Goal: Transaction & Acquisition: Book appointment/travel/reservation

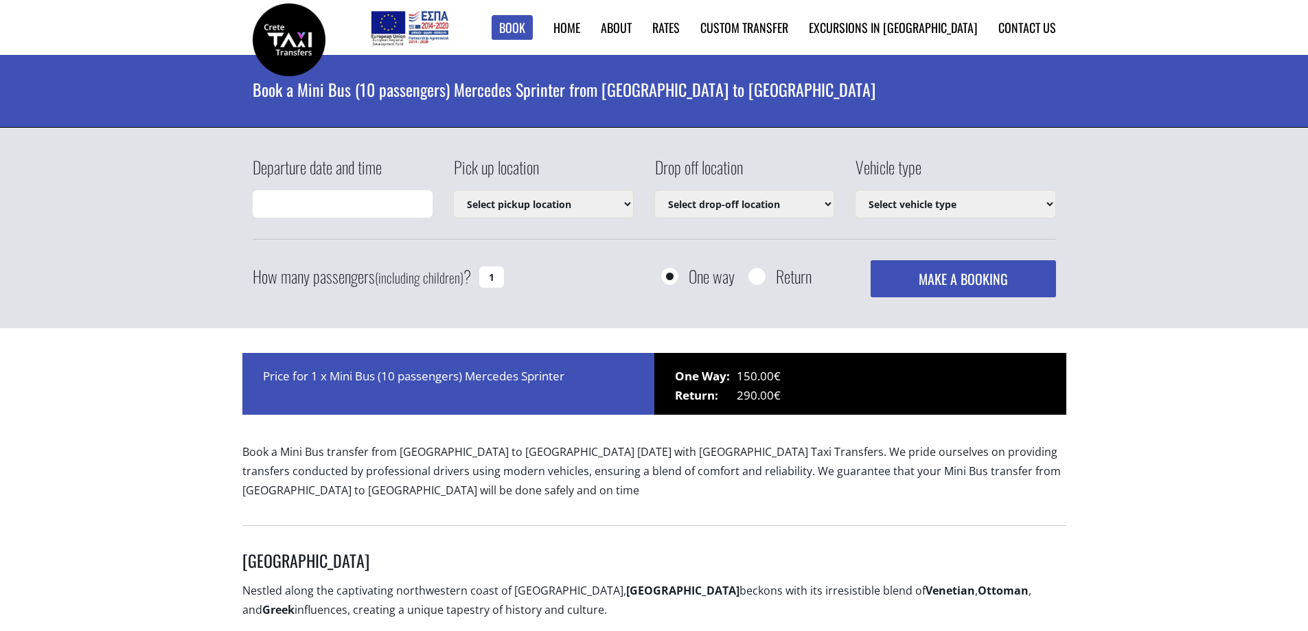
type input "22/08/2025 12:44"
select select "542"
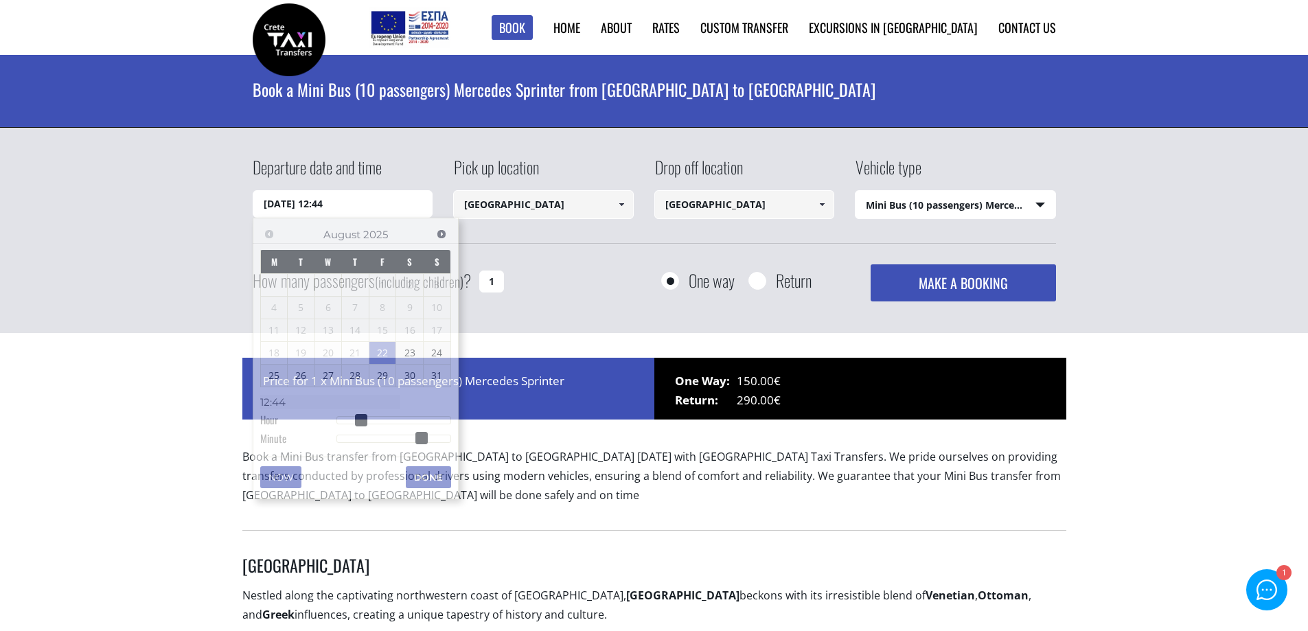
click at [360, 209] on input "22/08/2025 12:44" at bounding box center [343, 203] width 181 height 27
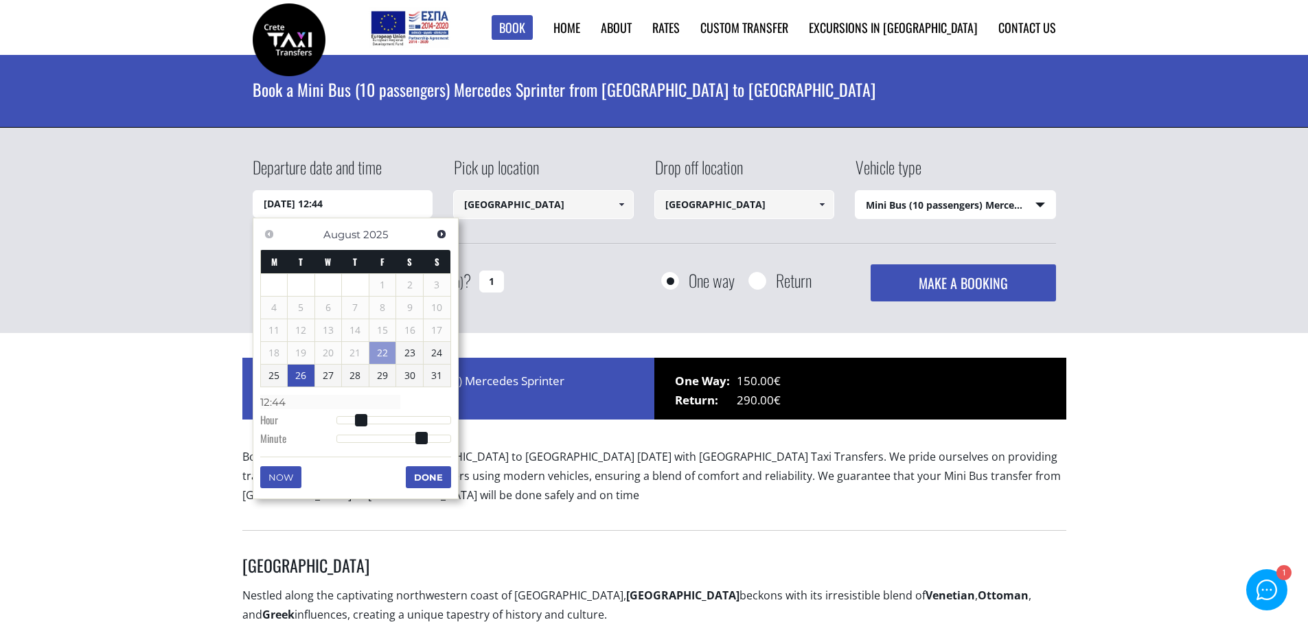
click at [301, 370] on link "26" at bounding box center [301, 376] width 27 height 22
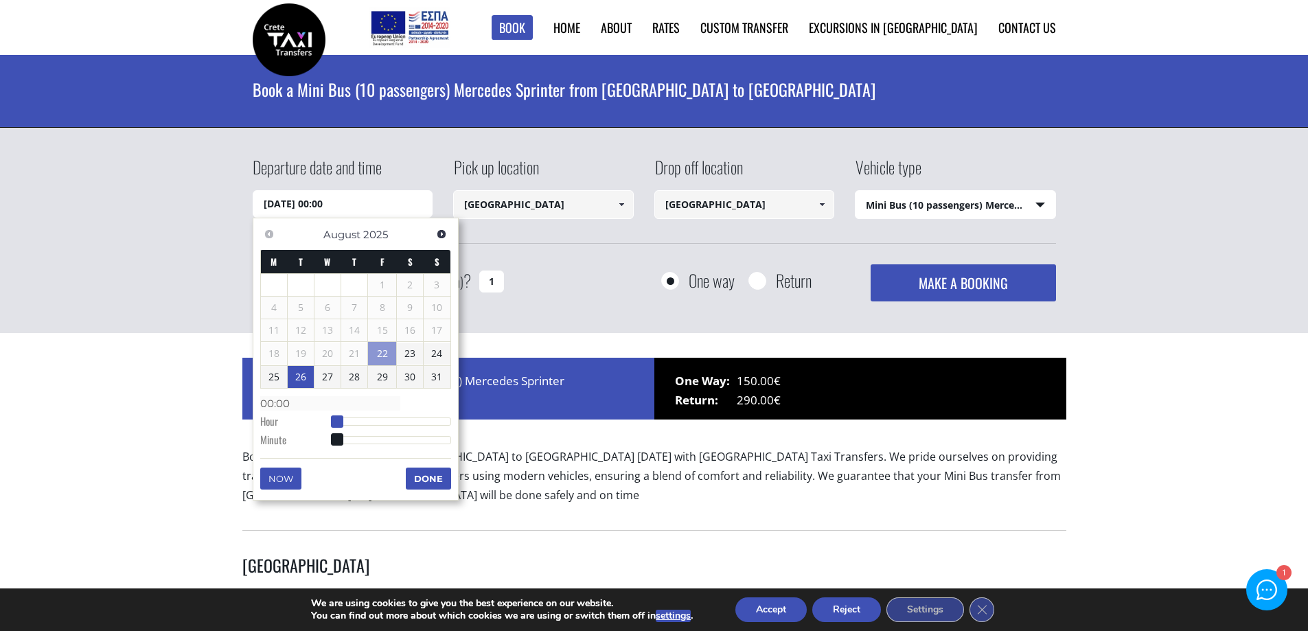
type input "26/08/2025 01:00"
type input "01:00"
type input "26/08/2025 02:00"
type input "02:00"
type input "26/08/2025 03:00"
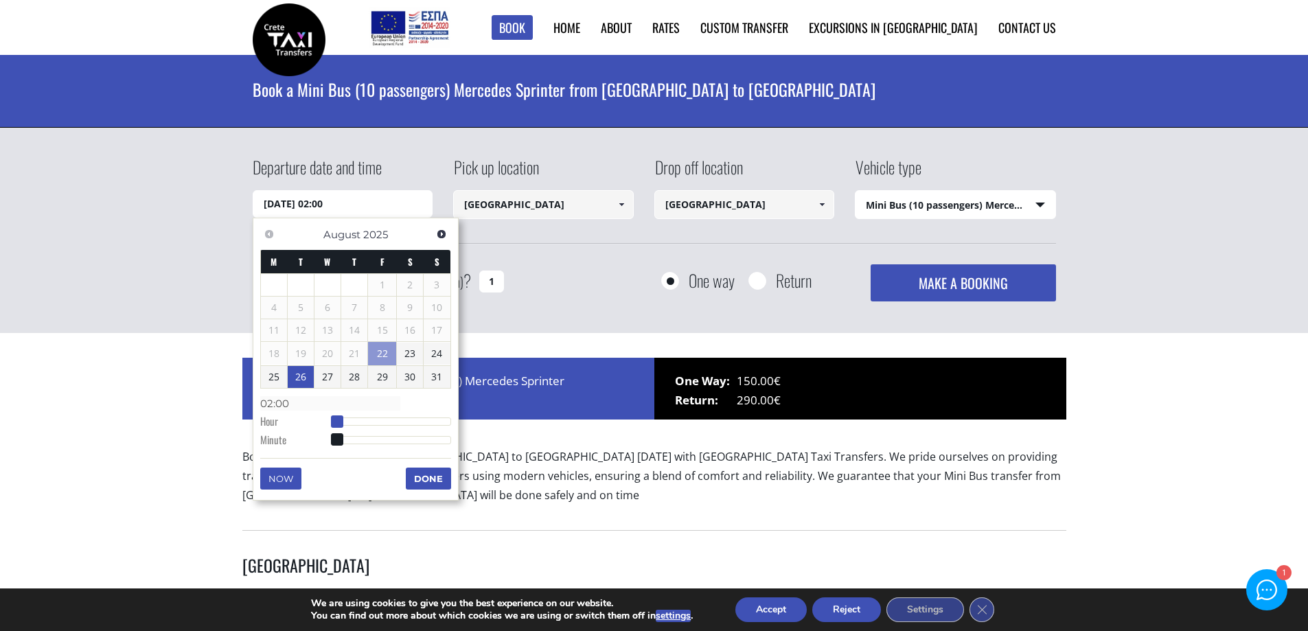
type input "03:00"
type input "26/08/2025 04:00"
type input "04:00"
type input "26/08/2025 05:00"
type input "05:00"
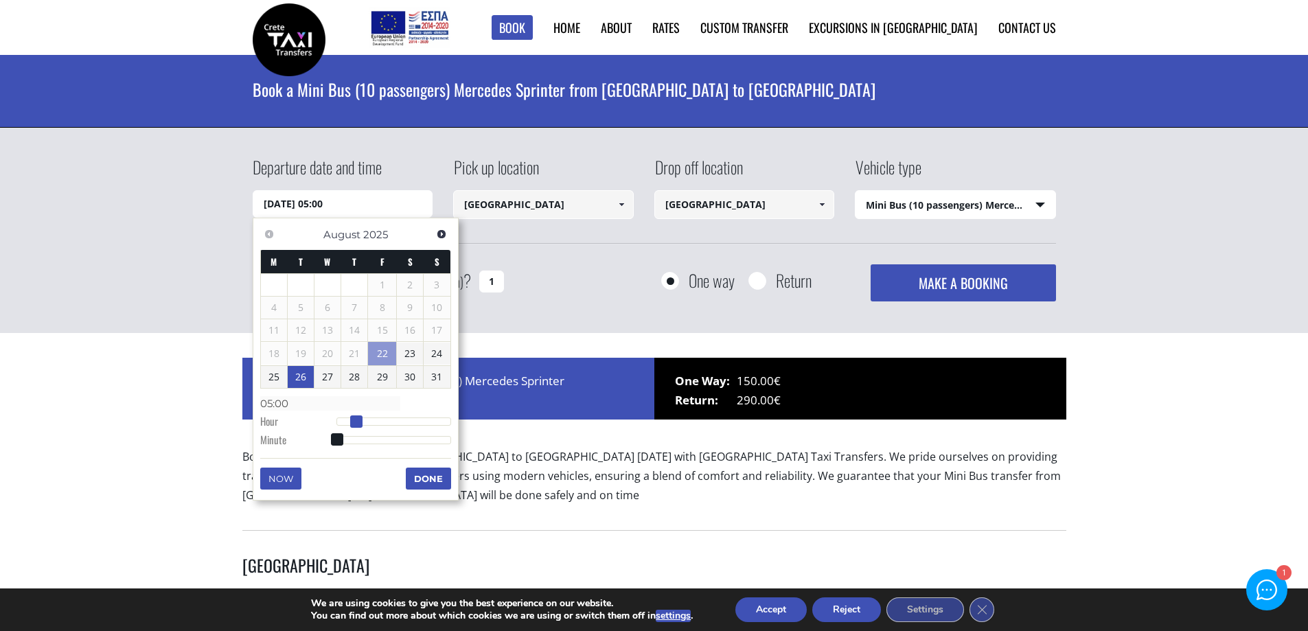
type input "26/08/2025 06:00"
type input "06:00"
type input "26/08/2025 07:00"
type input "07:00"
type input "26/08/2025 08:00"
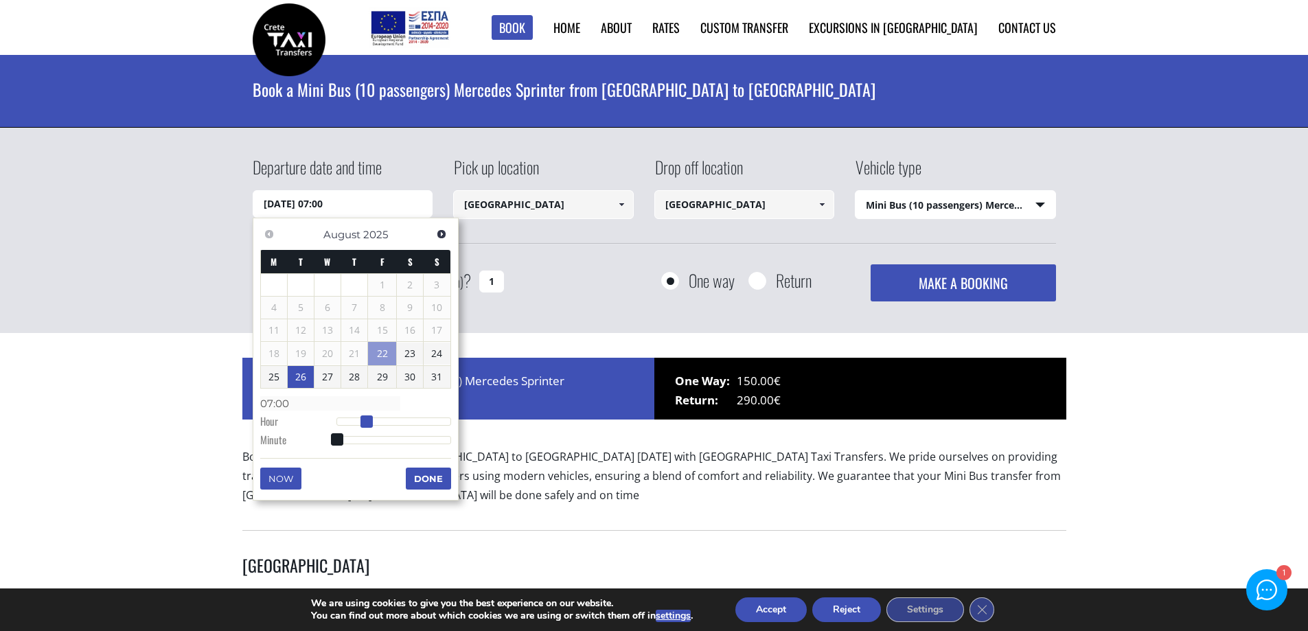
type input "08:00"
type input "26/08/2025 09:00"
type input "09:00"
type input "26/08/2025 10:00"
type input "10:00"
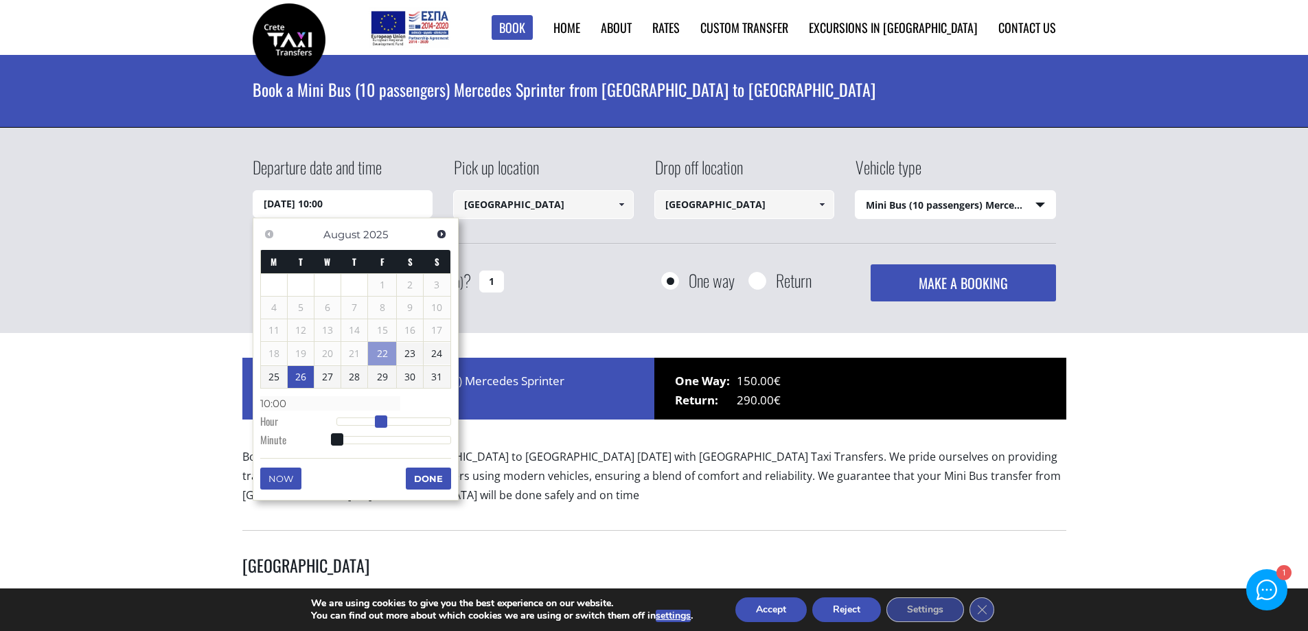
type input "26/08/2025 11:00"
type input "11:00"
type input "26/08/2025 12:00"
type input "12:00"
type input "26/08/2025 13:00"
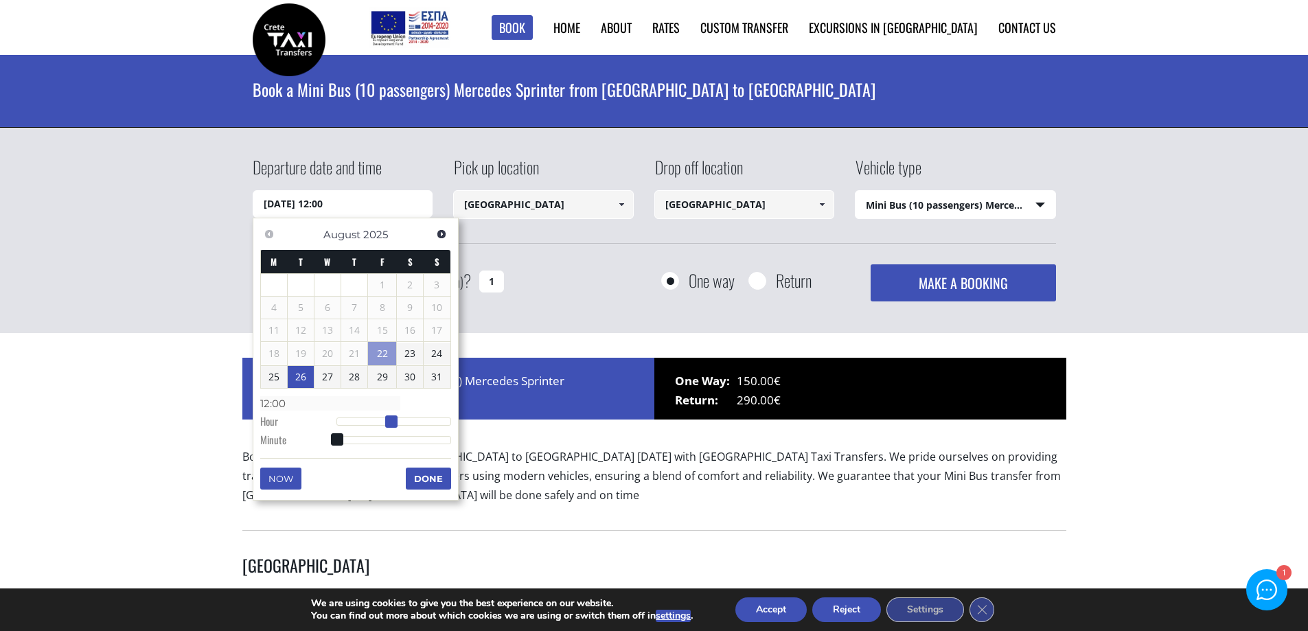
type input "13:00"
type input "26/08/2025 12:00"
type input "12:00"
type input "26/08/2025 11:00"
type input "11:00"
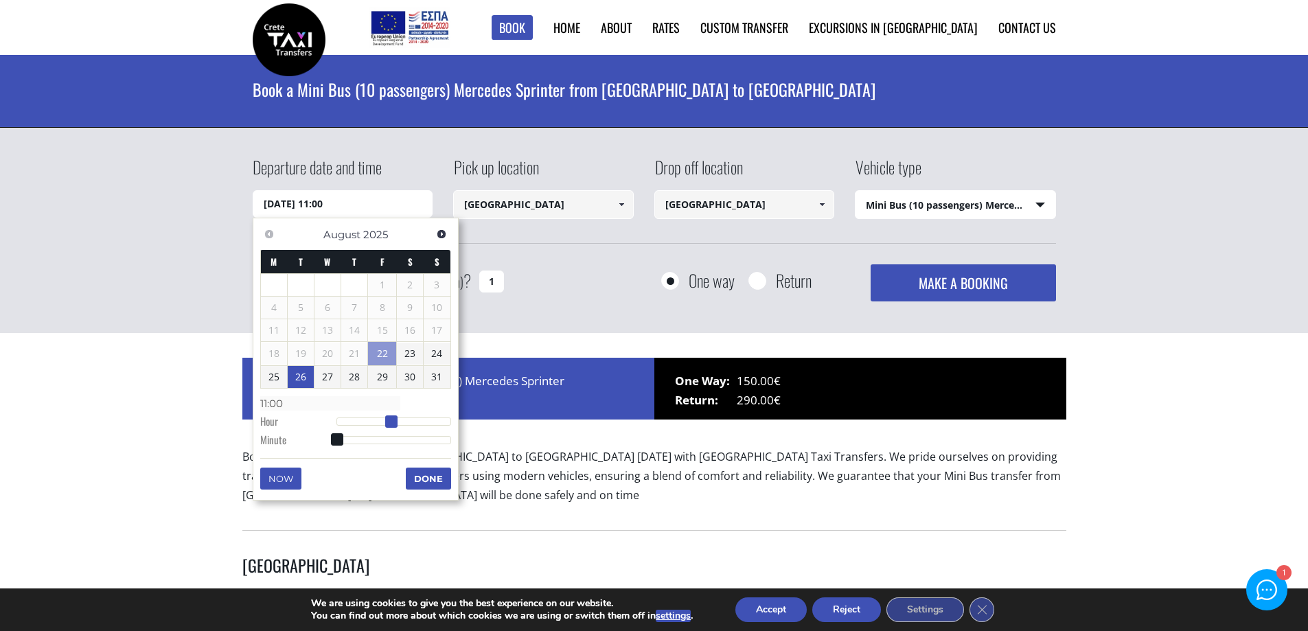
type input "26/08/2025 12:00"
type input "12:00"
drag, startPoint x: 337, startPoint y: 422, endPoint x: 395, endPoint y: 411, distance: 59.3
click at [395, 411] on dl "Time 12:00 Hour Minute Second Millisecond Microsecond Time Zone -1200 -1100 -10…" at bounding box center [355, 421] width 191 height 58
type input "26/08/2025 12:01"
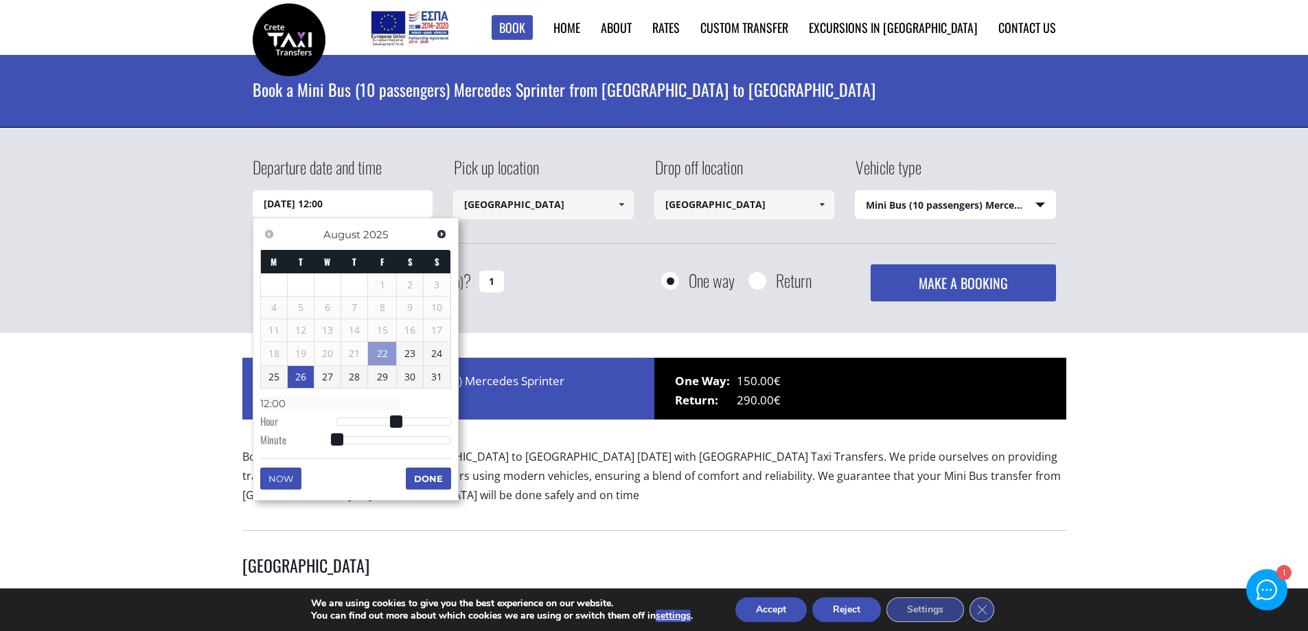
type input "12:01"
type input "26/08/2025 12:02"
type input "12:02"
type input "26/08/2025 12:03"
type input "12:03"
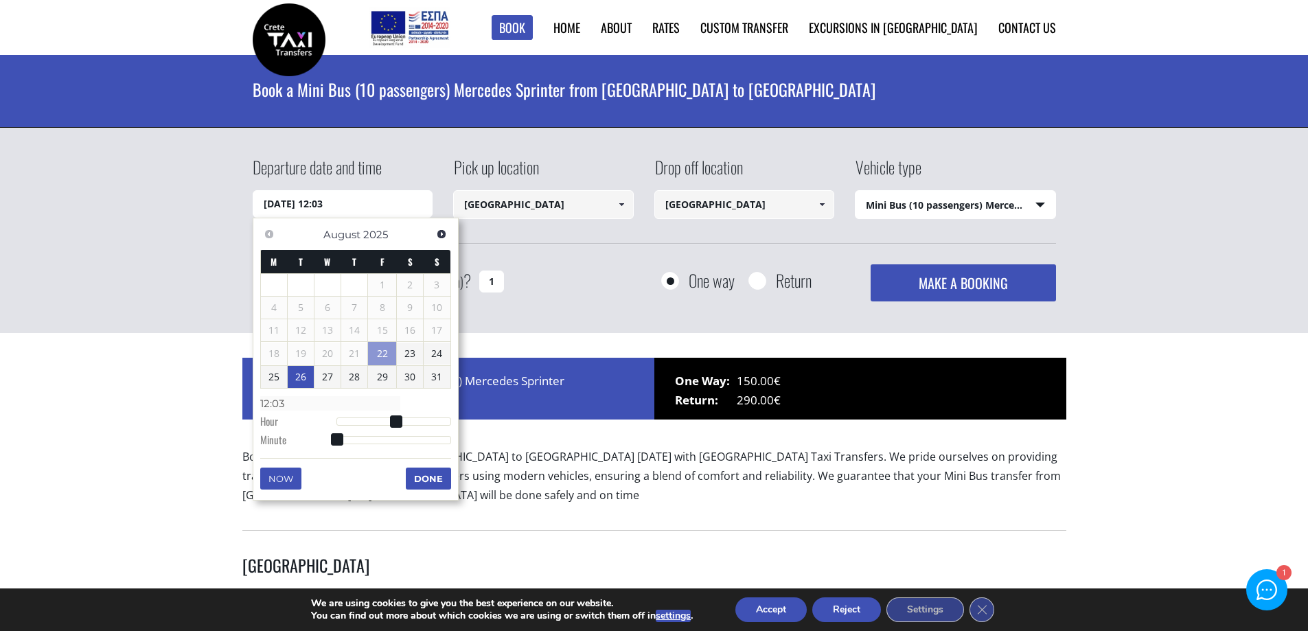
type input "26/08/2025 12:04"
type input "12:04"
type input "26/08/2025 12:06"
type input "12:06"
type input "26/08/2025 12:08"
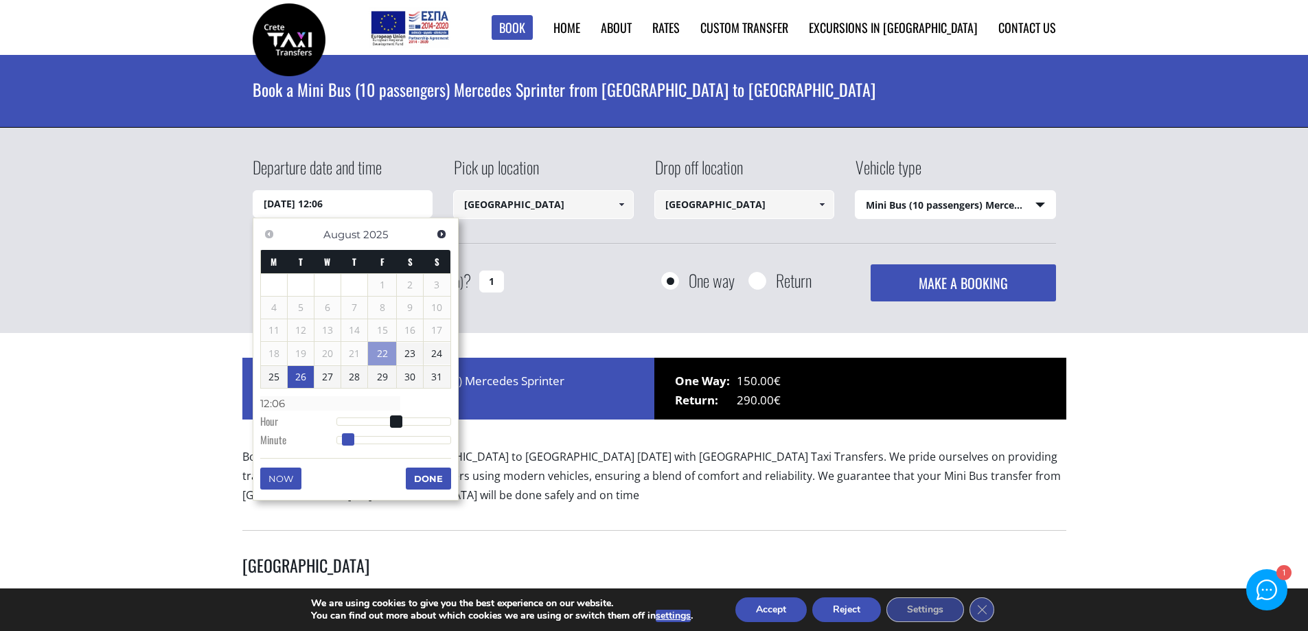
type input "12:08"
type input "26/08/2025 12:09"
type input "12:09"
type input "26/08/2025 12:11"
type input "12:11"
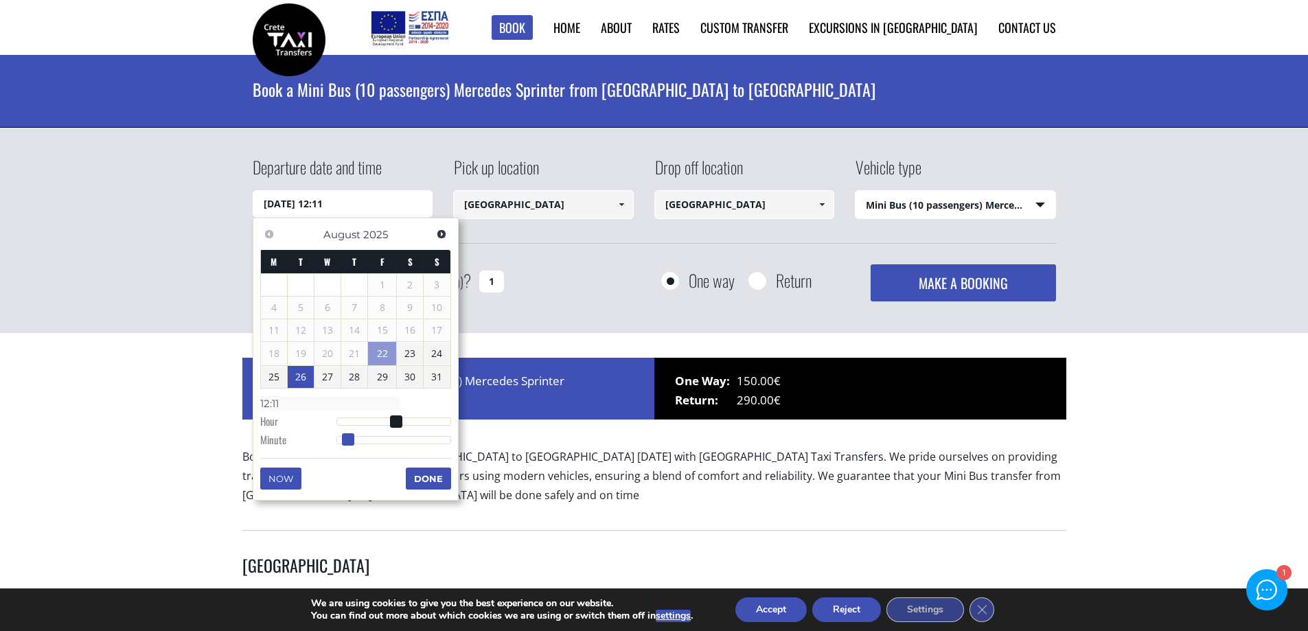
type input "26/08/2025 12:12"
type input "12:12"
type input "26/08/2025 12:13"
type input "12:13"
type input "26/08/2025 12:14"
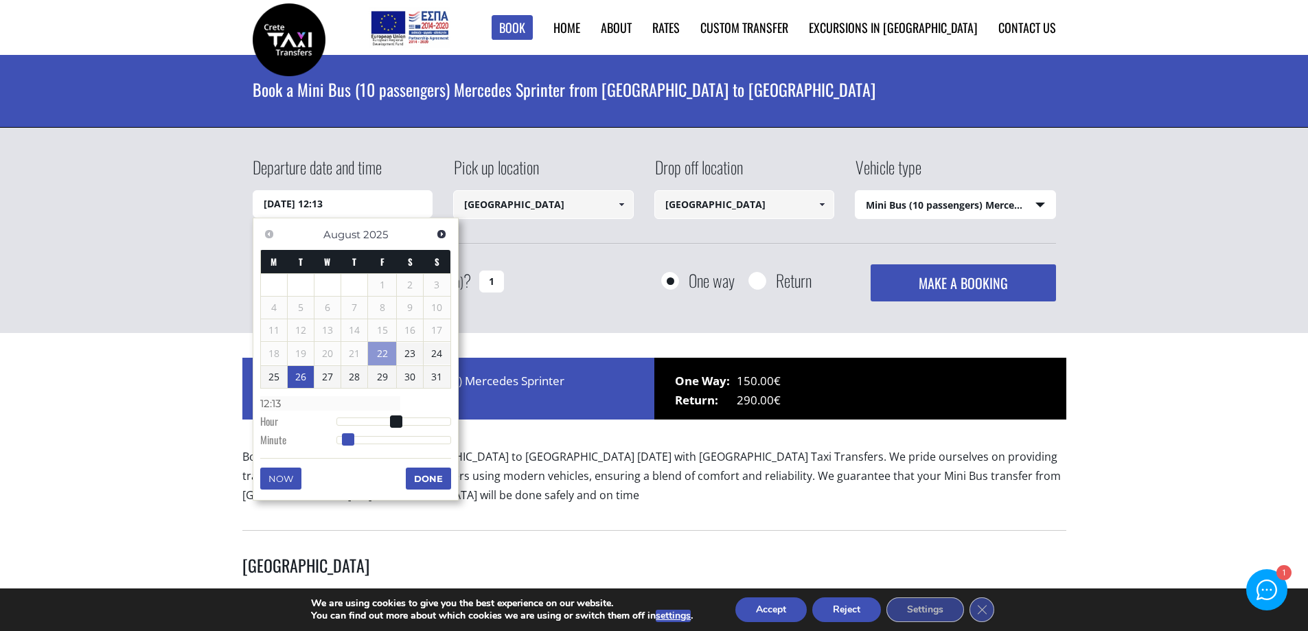
type input "12:14"
type input "26/08/2025 12:15"
type input "12:15"
type input "26/08/2025 12:16"
type input "12:16"
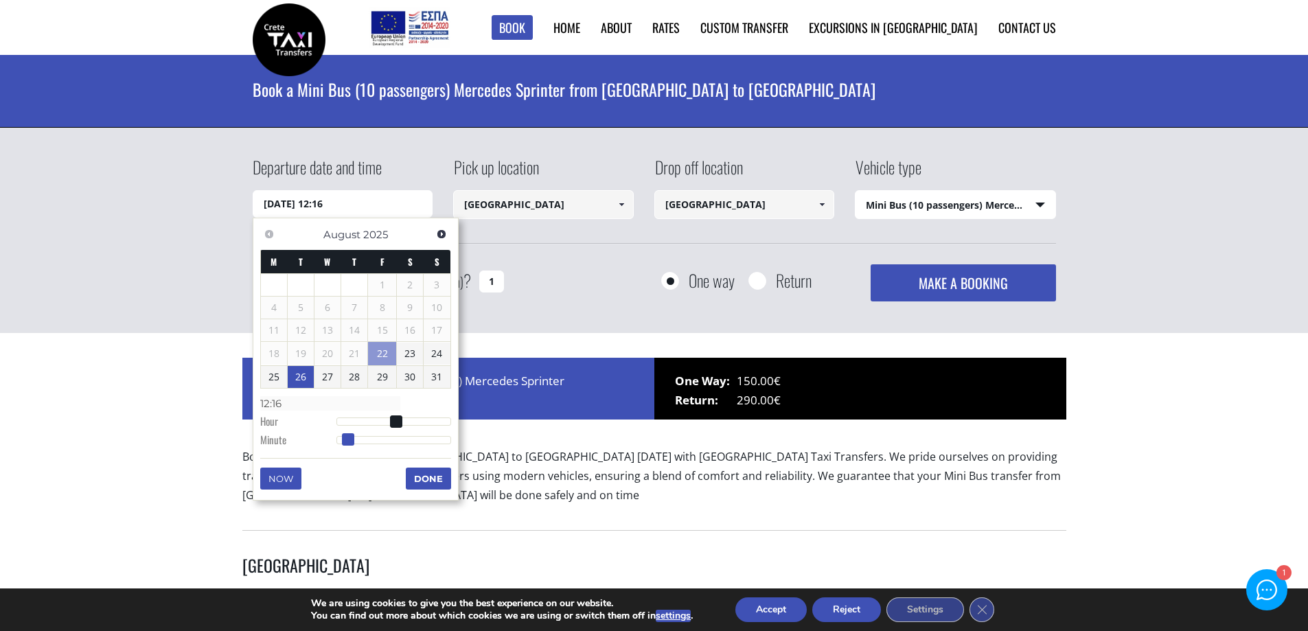
type input "26/08/2025 12:17"
type input "12:17"
type input "26/08/2025 12:18"
type input "12:18"
type input "26/08/2025 12:20"
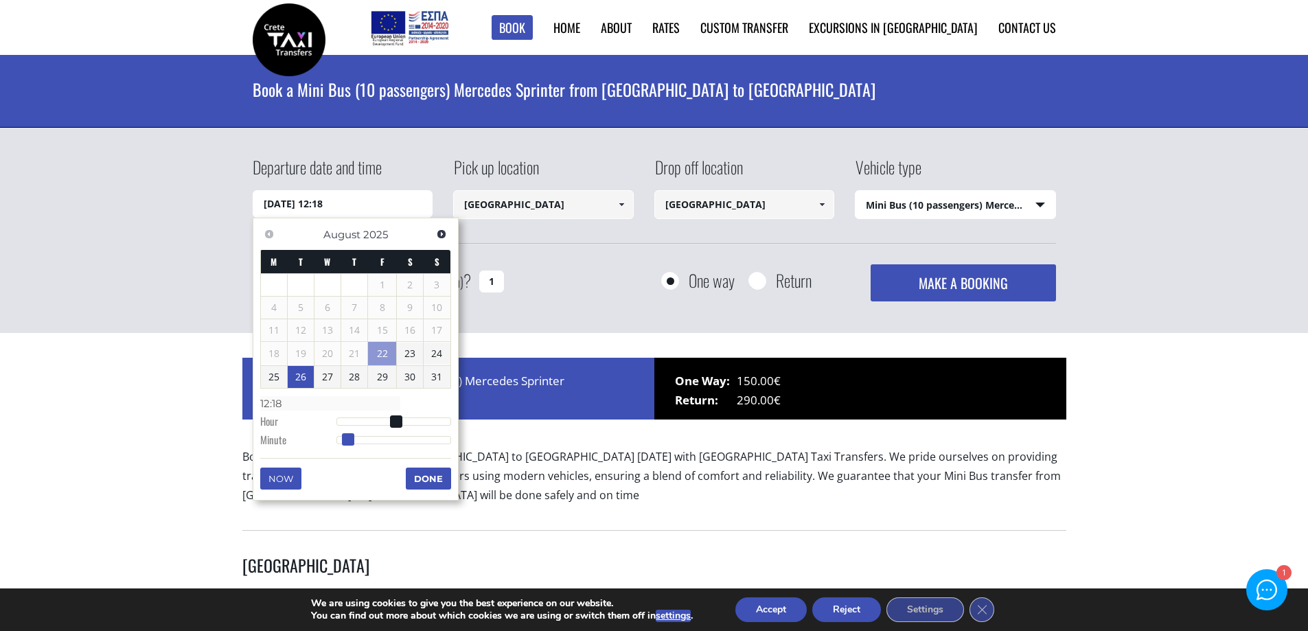
type input "12:20"
type input "26/08/2025 12:22"
type input "12:22"
type input "26/08/2025 12:23"
type input "12:23"
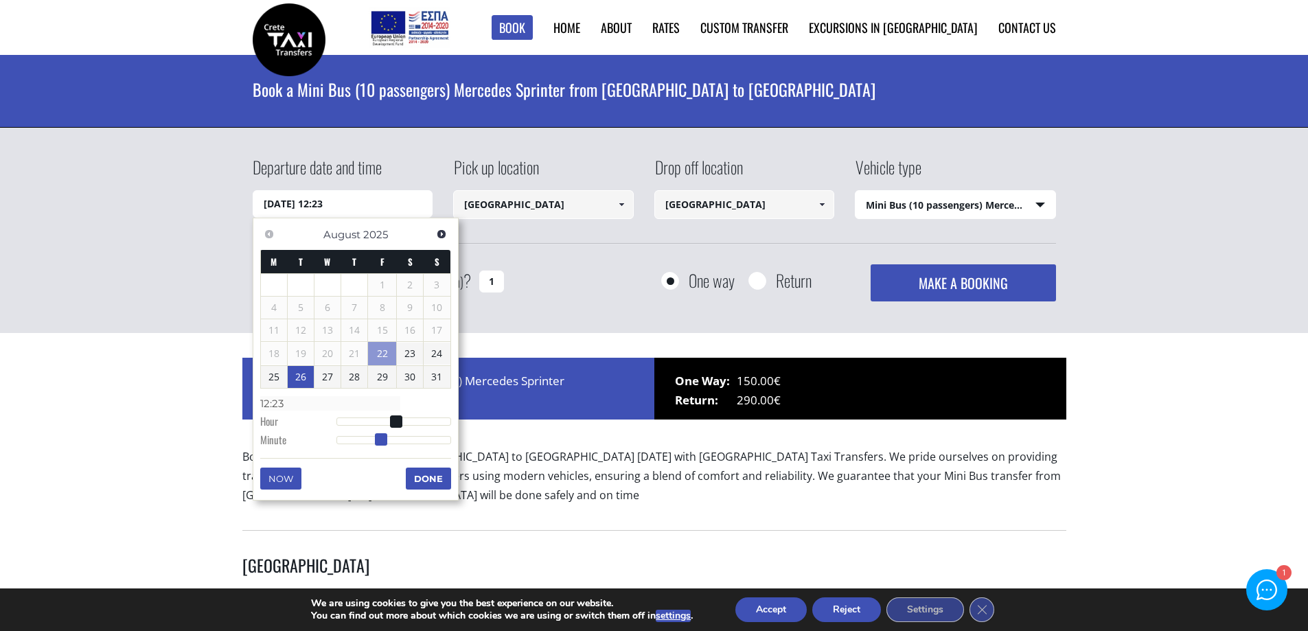
type input "26/08/2025 12:24"
type input "12:24"
type input "26/08/2025 12:25"
type input "12:25"
type input "26/08/2025 12:26"
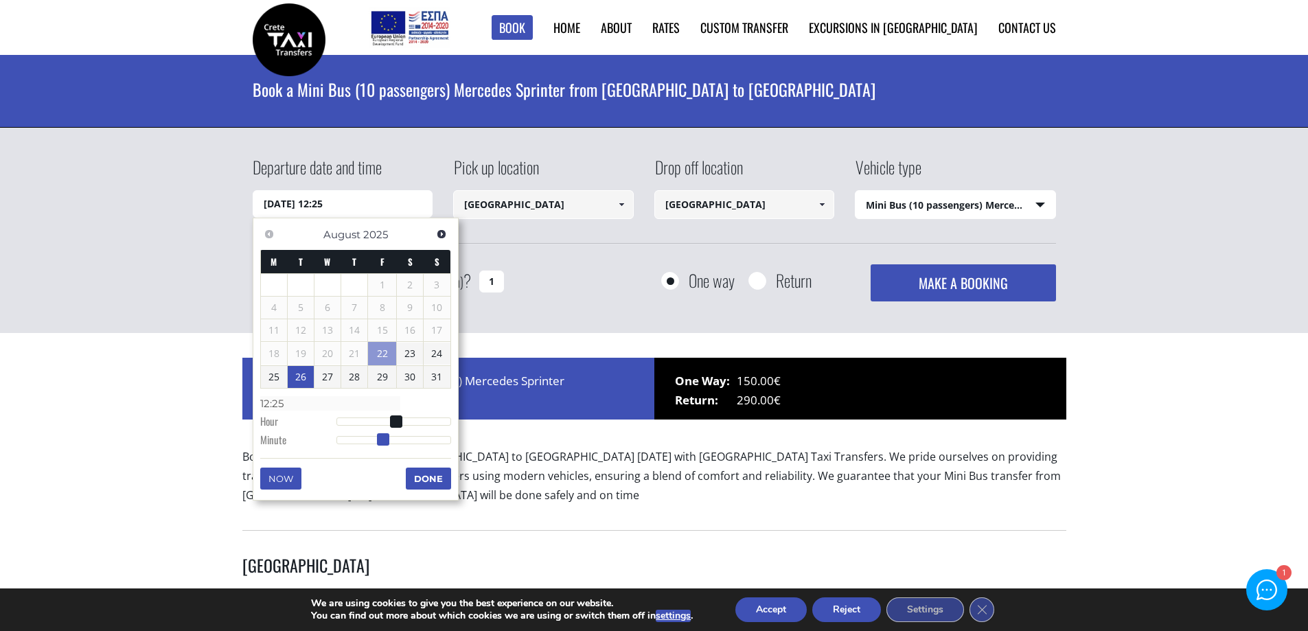
type input "12:26"
type input "26/08/2025 12:27"
type input "12:27"
type input "26/08/2025 12:28"
type input "12:28"
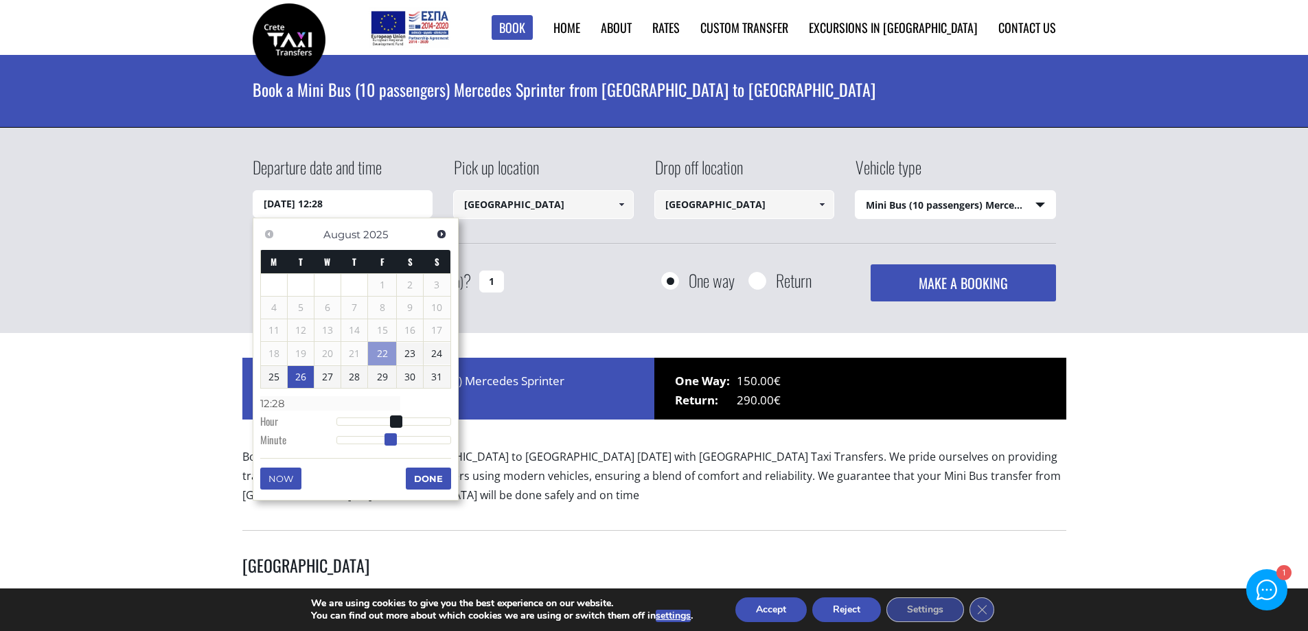
type input "26/08/2025 12:29"
type input "12:29"
type input "26/08/2025 12:30"
type input "12:30"
drag, startPoint x: 347, startPoint y: 439, endPoint x: 390, endPoint y: 440, distance: 42.6
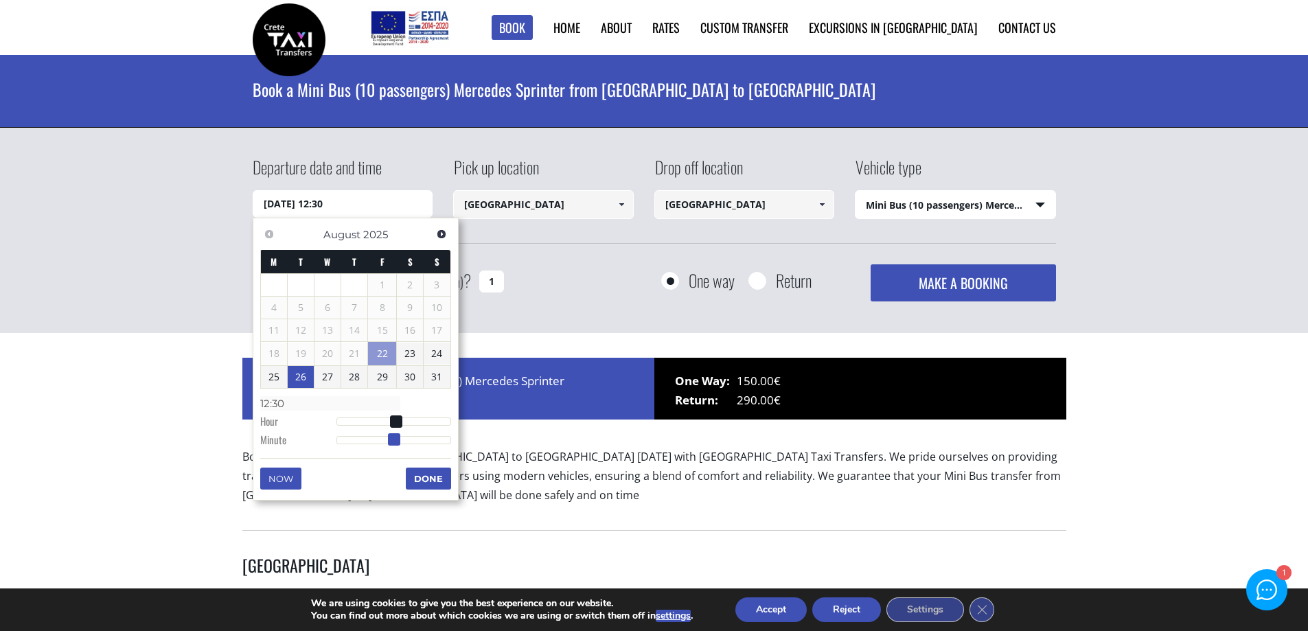
click at [392, 440] on span at bounding box center [394, 439] width 12 height 12
type input "26/08/2025 12:29"
type input "12:29"
click at [428, 481] on button "Done" at bounding box center [428, 479] width 45 height 22
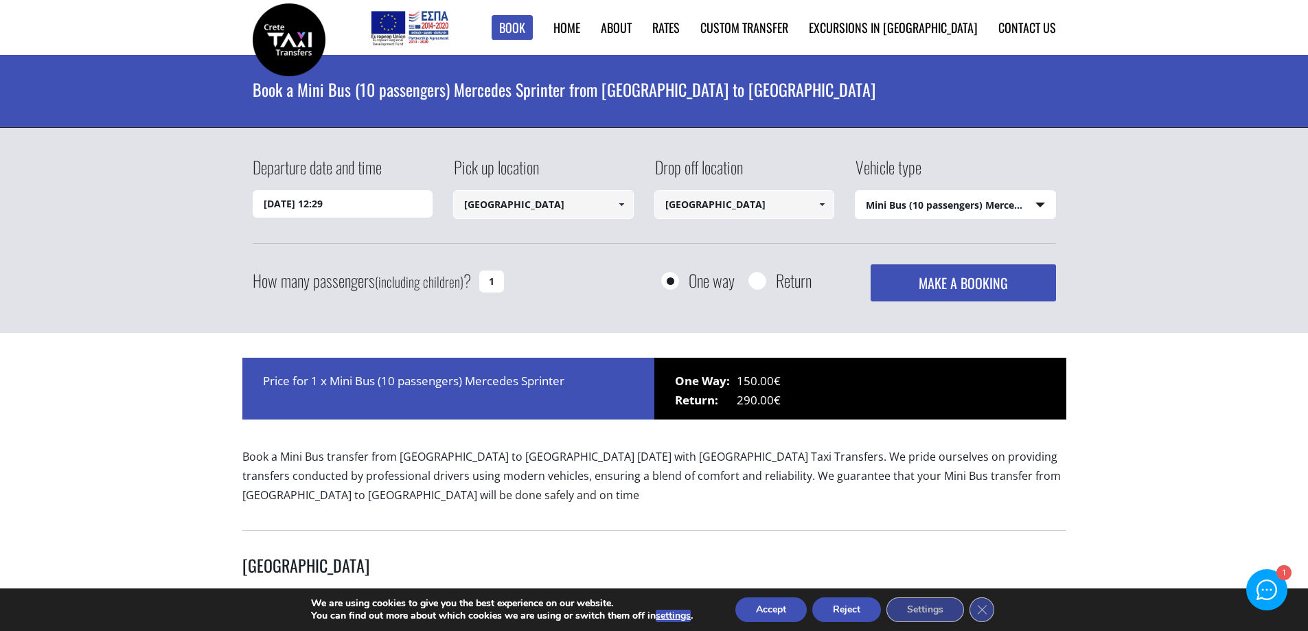
click at [547, 205] on input "Chania city" at bounding box center [543, 204] width 181 height 29
click at [619, 207] on span at bounding box center [621, 204] width 11 height 11
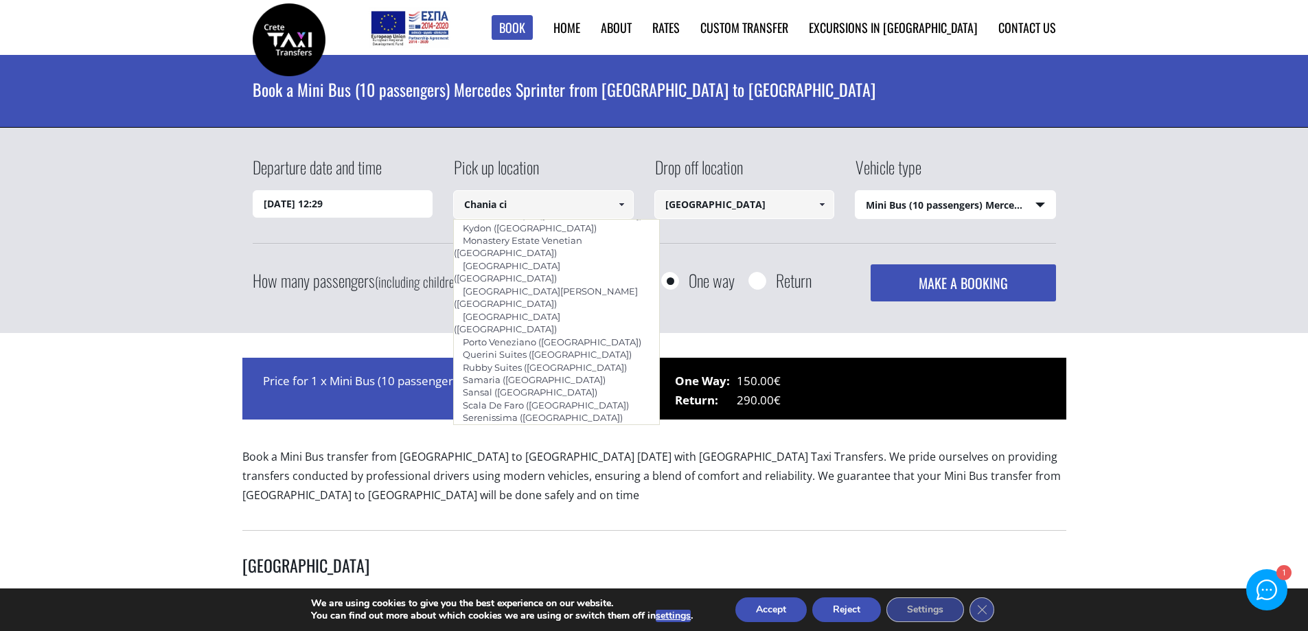
scroll to position [112, 0]
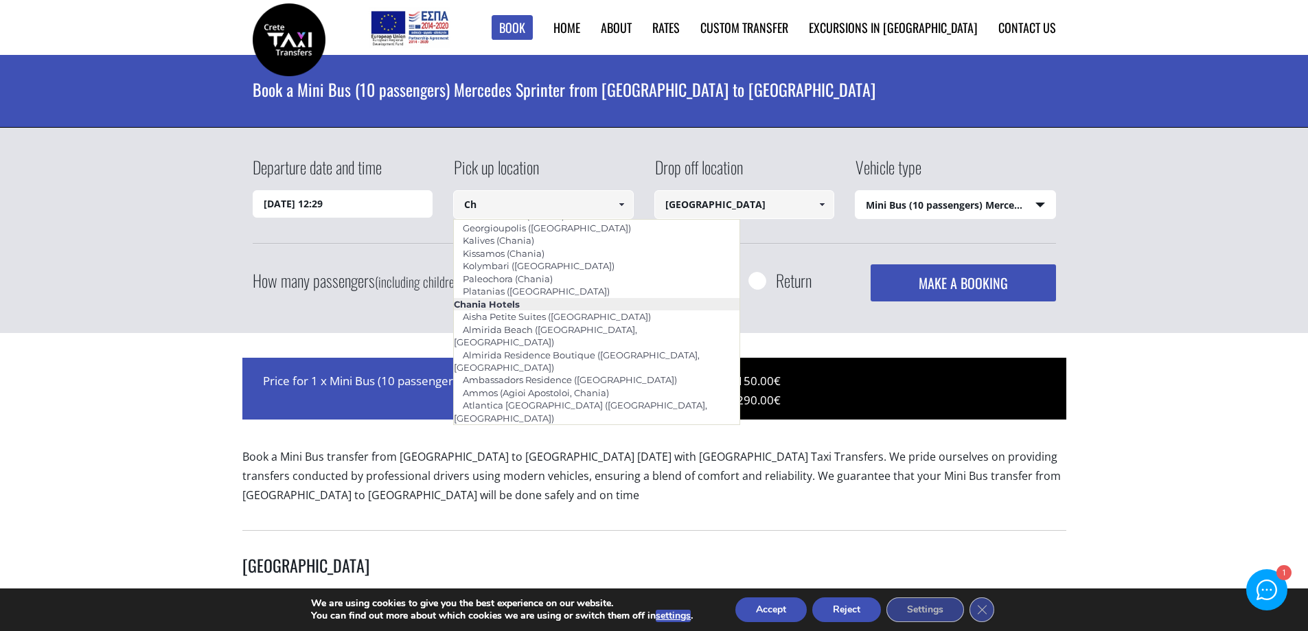
type input "C"
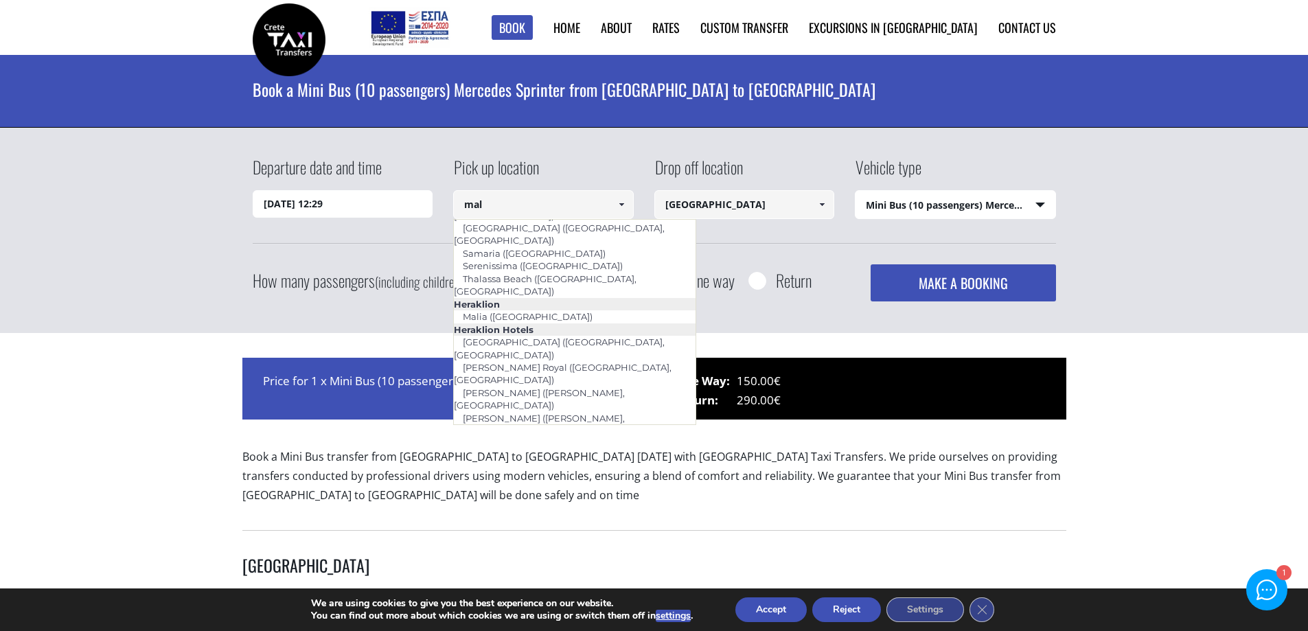
scroll to position [0, 0]
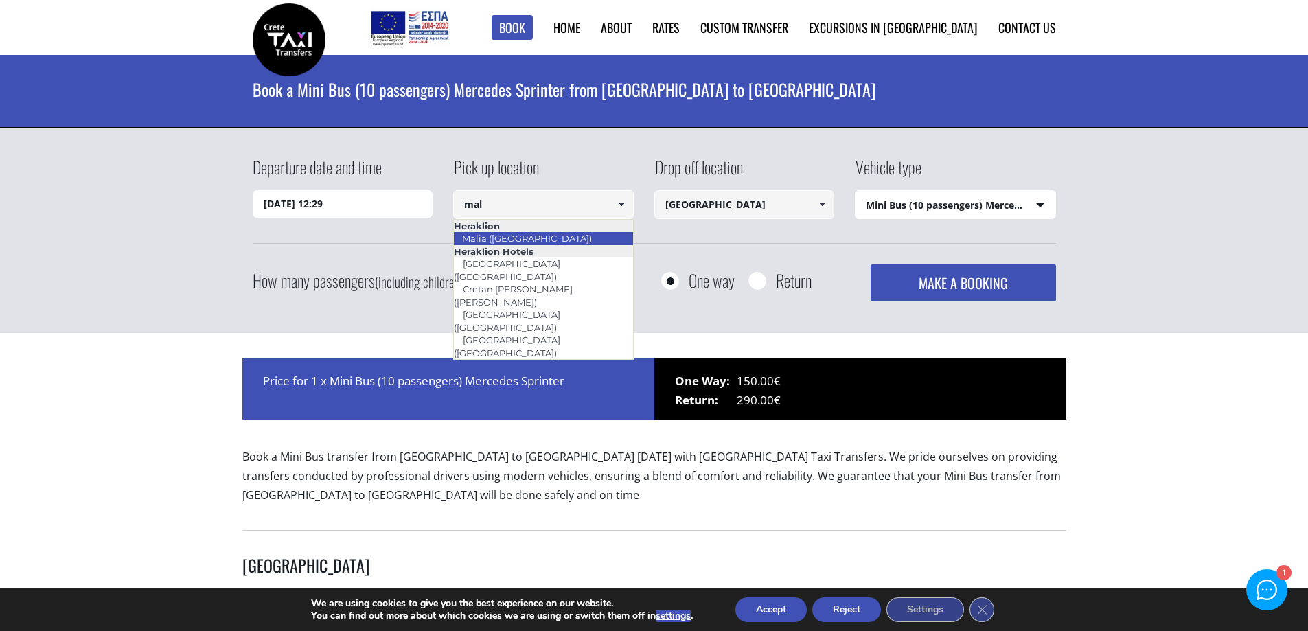
click at [487, 239] on link "Malia ([GEOGRAPHIC_DATA])" at bounding box center [527, 238] width 148 height 19
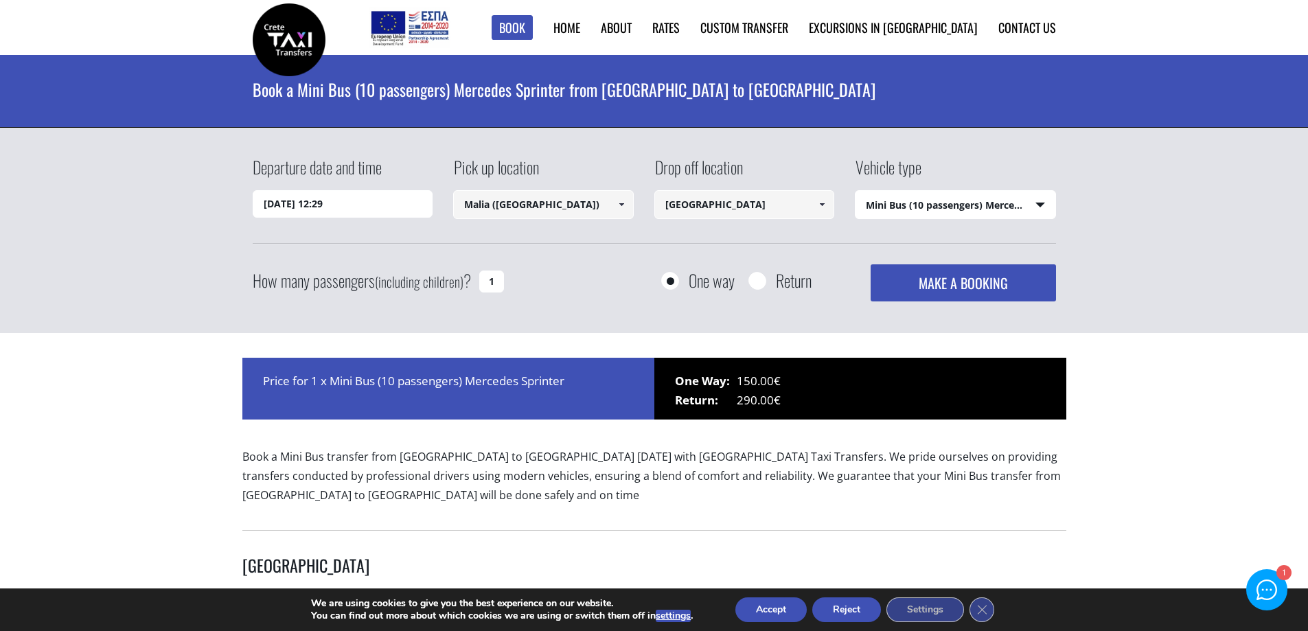
type input "Malia ([GEOGRAPHIC_DATA])"
click at [932, 209] on select "Select vehicle type Taxi (4 passengers) Mercedes E Class Mini Van (7 passengers…" at bounding box center [955, 205] width 200 height 29
select select "541"
click at [855, 191] on select "Select vehicle type Taxi (4 passengers) Mercedes E Class Mini Van (7 passengers…" at bounding box center [955, 205] width 200 height 29
click at [492, 280] on input "1" at bounding box center [491, 281] width 25 height 22
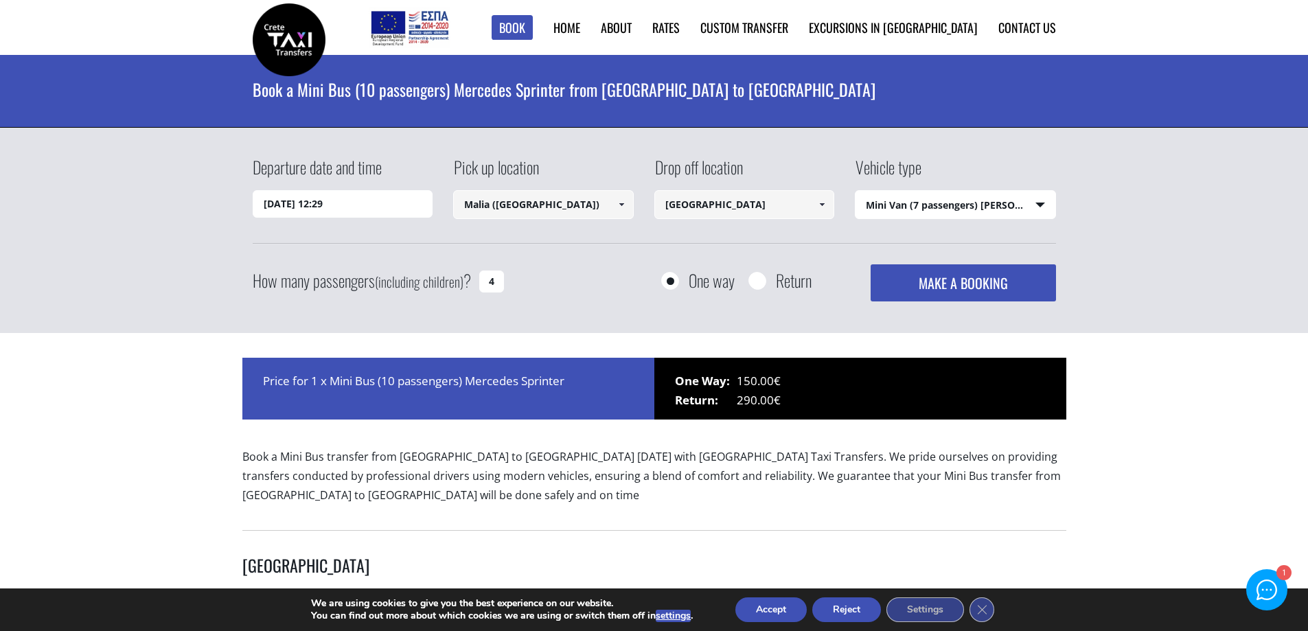
type input "4"
click at [976, 284] on button "MAKE A BOOKING" at bounding box center [962, 282] width 185 height 37
